Goal: Obtain resource: Download file/media

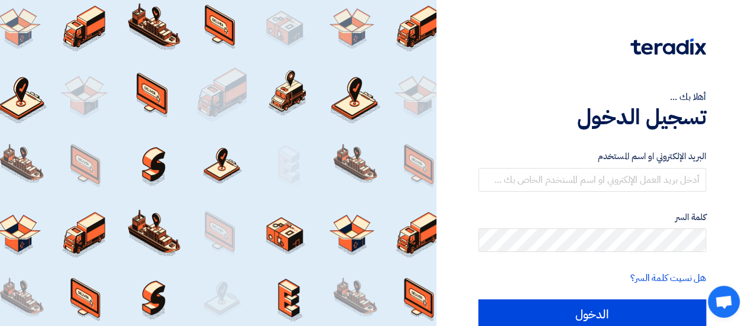
type input "[EMAIL_ADDRESS][DOMAIN_NAME]"
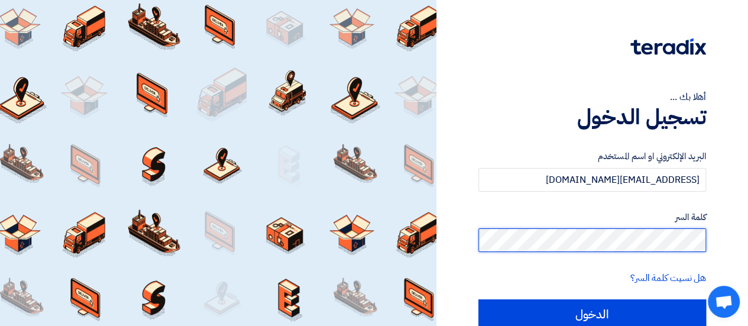
click at [478, 299] on input "الدخول" at bounding box center [592, 314] width 228 height 30
type input "Sign in"
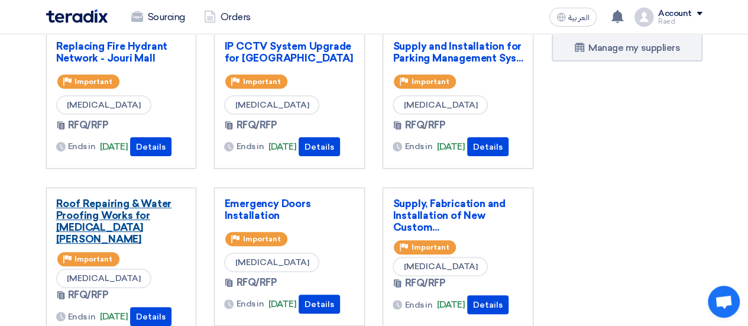
scroll to position [59, 0]
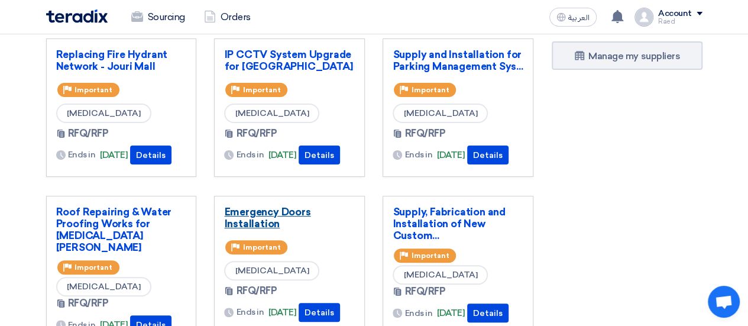
click at [279, 208] on link "Emergency Doors Installation" at bounding box center [289, 218] width 131 height 24
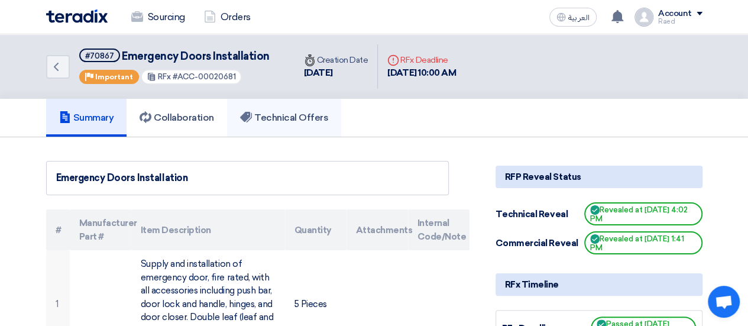
click at [292, 124] on link "Technical Offers" at bounding box center [284, 118] width 114 height 38
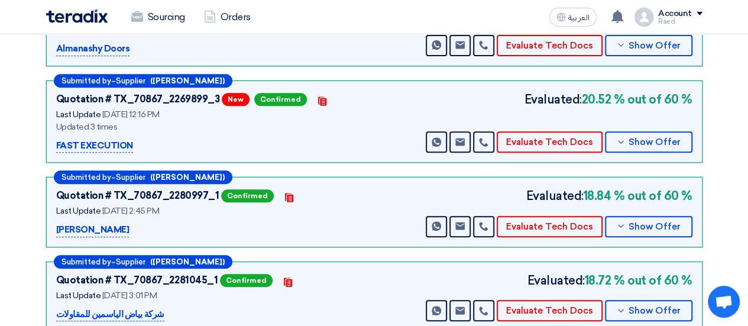
scroll to position [177, 0]
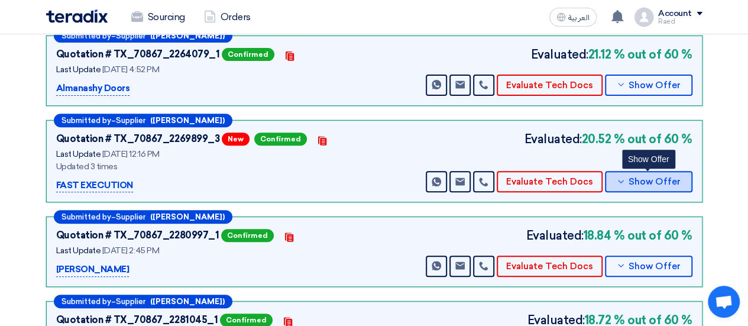
click at [637, 179] on span "Show Offer" at bounding box center [655, 181] width 52 height 9
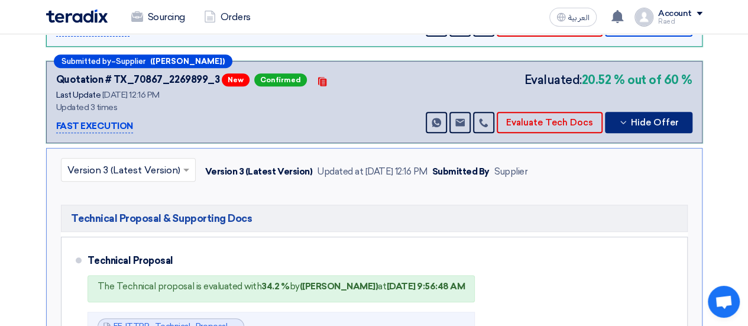
scroll to position [355, 0]
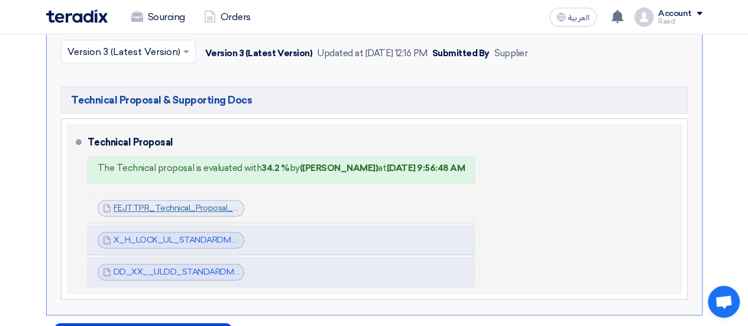
click at [166, 203] on link "FEJTTPR_Technical_Proposal_Fire_Rated_Doors__Arab_Mall_1754228434561.pdf" at bounding box center [272, 208] width 316 height 10
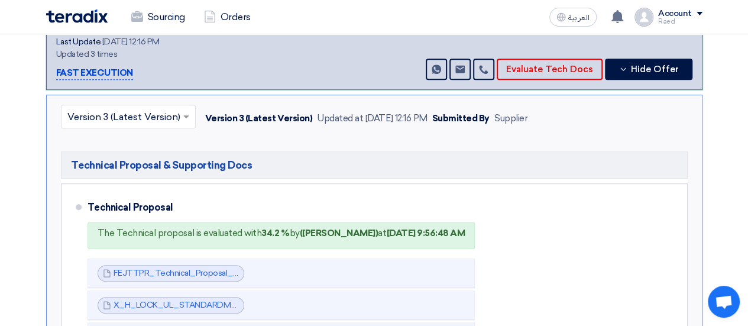
scroll to position [237, 0]
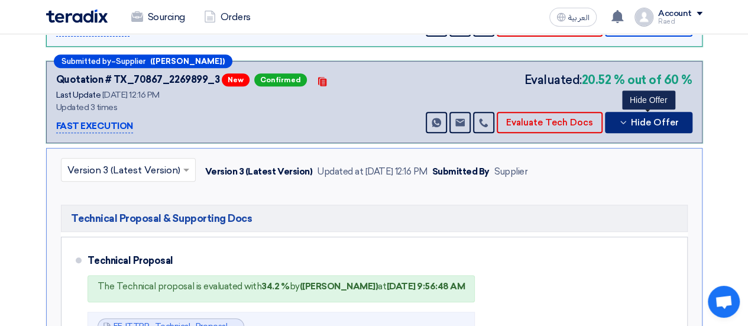
click at [652, 119] on span "Hide Offer" at bounding box center [655, 122] width 48 height 9
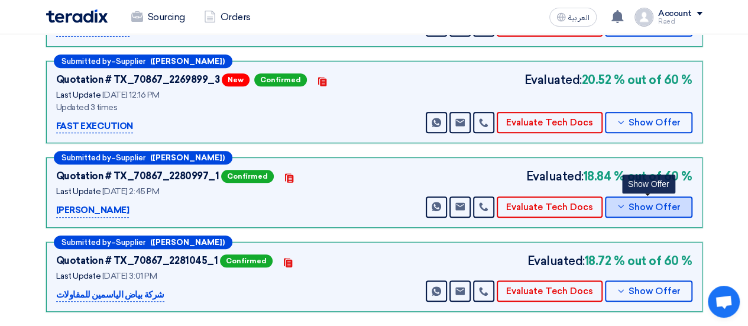
click at [632, 208] on span "Show Offer" at bounding box center [655, 207] width 52 height 9
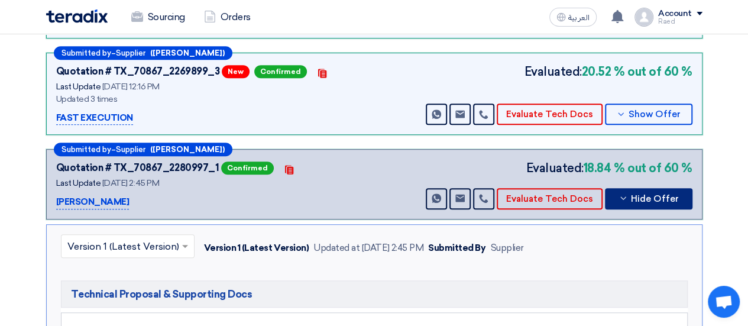
scroll to position [355, 0]
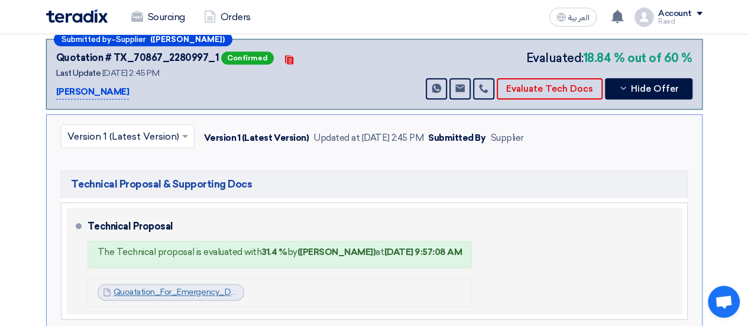
click at [149, 287] on link "Quoatation_For_Emergency_Doors_Mall_Of_Arabia_Jeddah_1754394245946.pdf" at bounding box center [270, 292] width 312 height 10
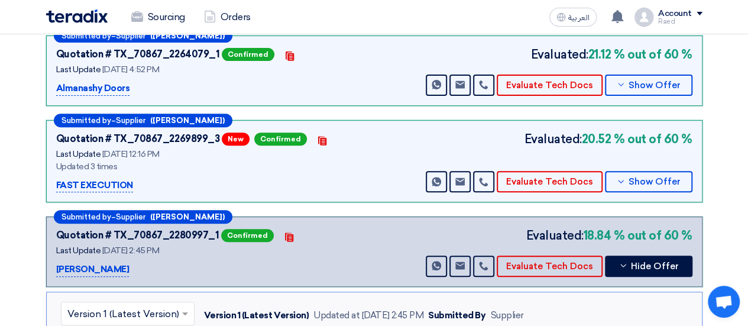
scroll to position [118, 0]
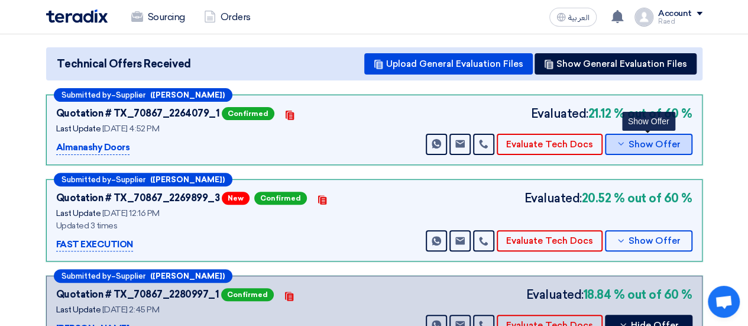
click at [626, 140] on icon at bounding box center [620, 143] width 9 height 9
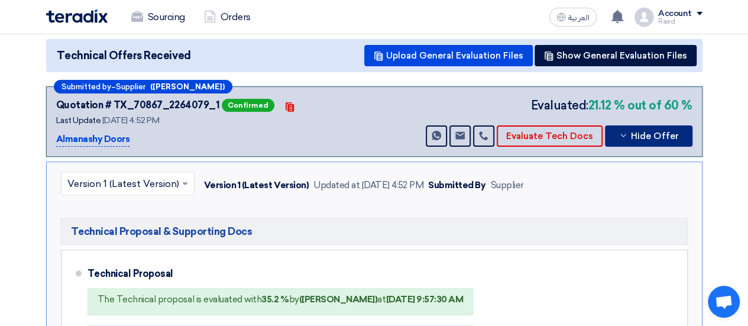
scroll to position [237, 0]
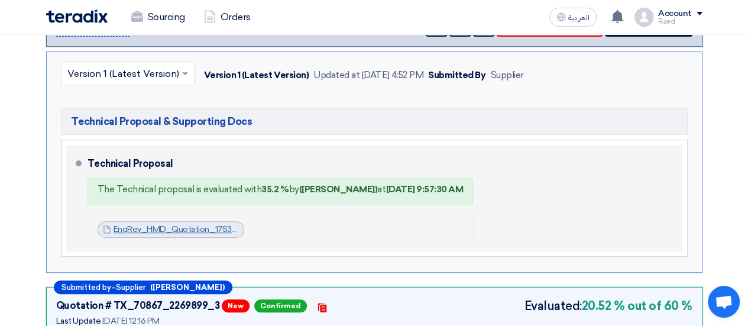
click at [145, 227] on link "EnqRev_HMD_Quotation_1753969745746.pdf" at bounding box center [203, 229] width 178 height 10
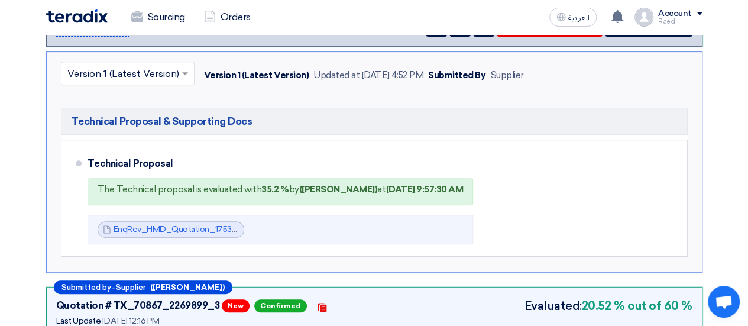
scroll to position [0, 0]
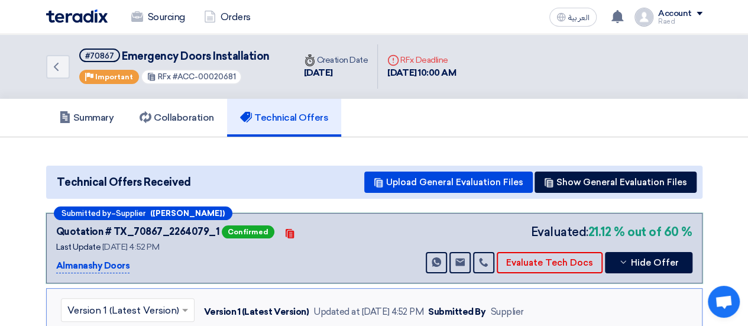
click at [70, 17] on img at bounding box center [77, 16] width 62 height 14
